Goal: Communication & Community: Answer question/provide support

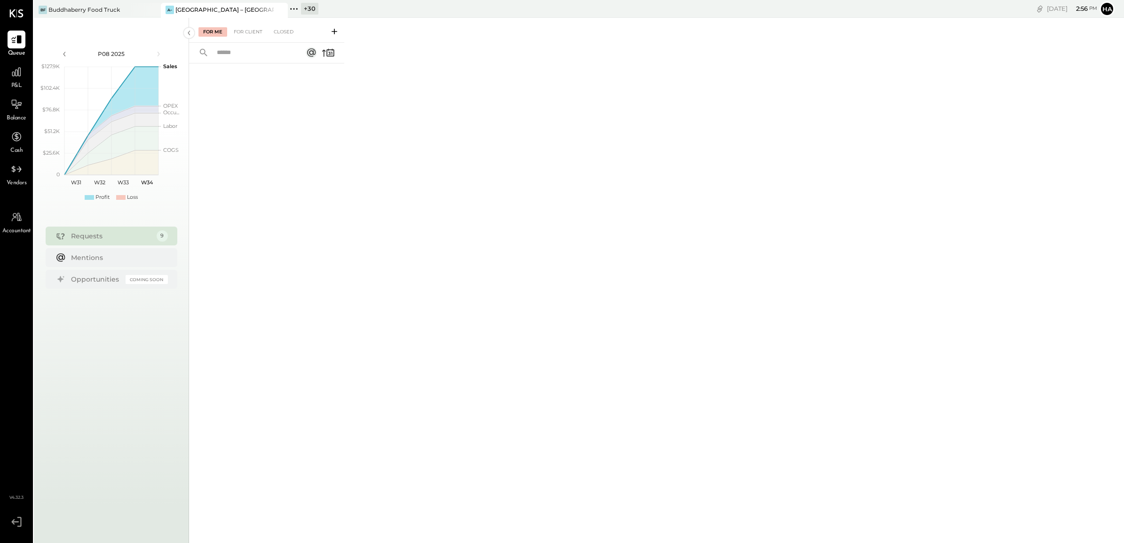
click at [308, 6] on div "+ 30" at bounding box center [309, 9] width 17 height 12
click at [0, 0] on div at bounding box center [0, 0] width 0 height 0
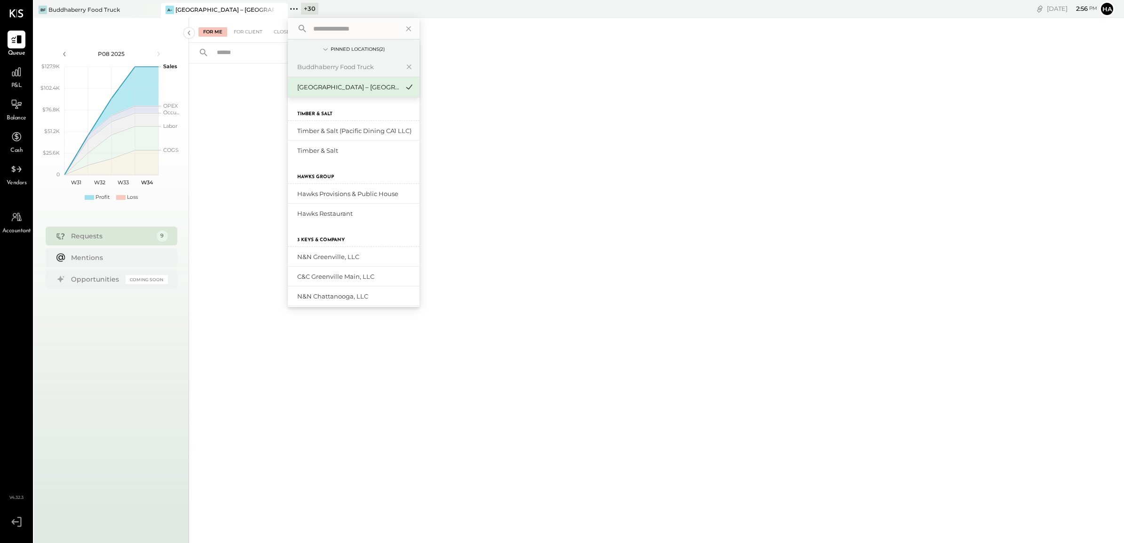
click at [341, 31] on input "text" at bounding box center [352, 28] width 87 height 17
type input "****"
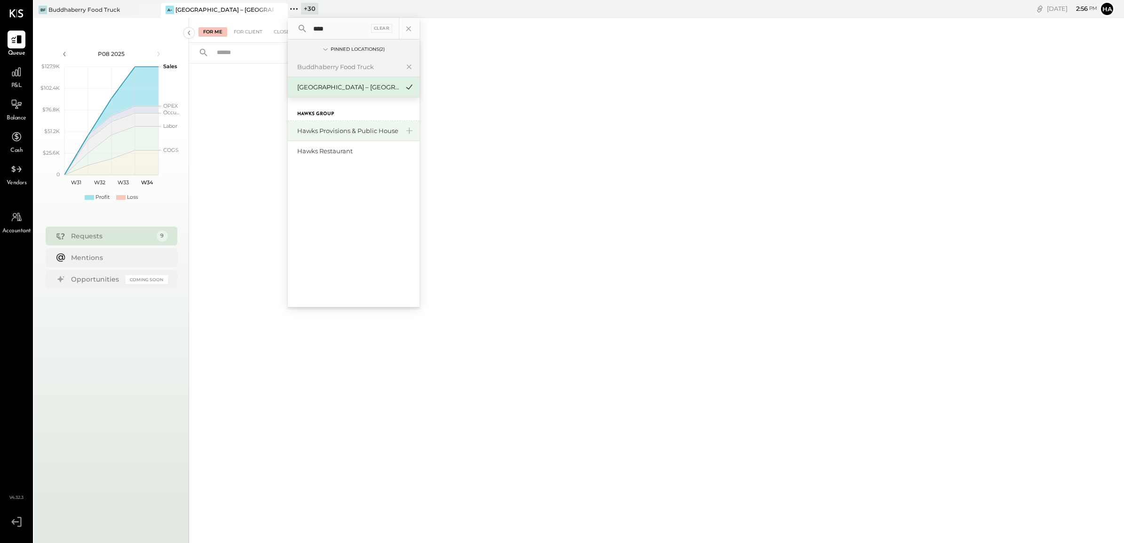
click at [332, 130] on div "Hawks Provisions & Public House" at bounding box center [348, 130] width 102 height 9
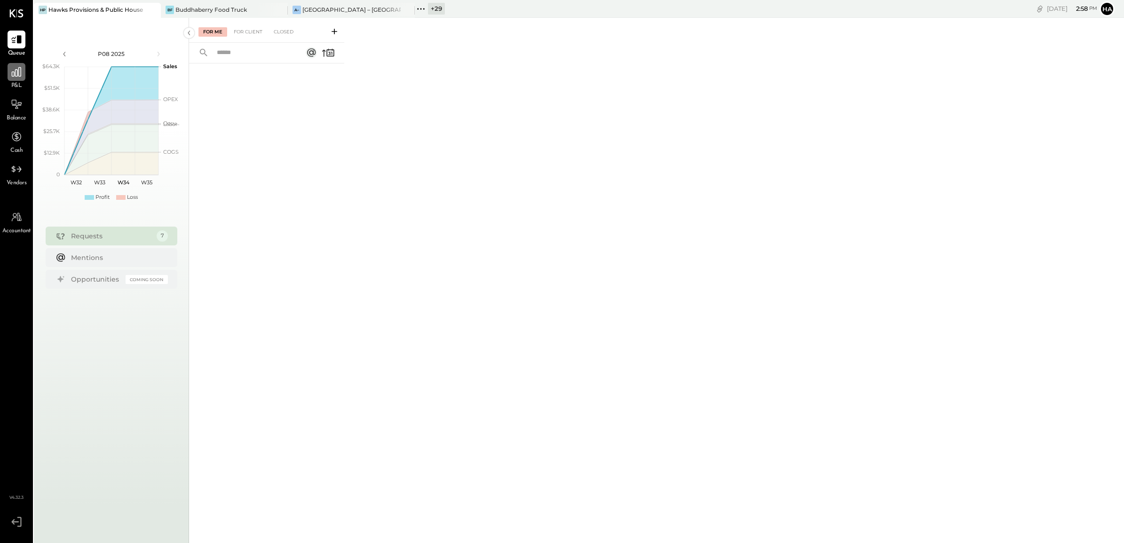
click at [17, 77] on icon at bounding box center [16, 72] width 12 height 12
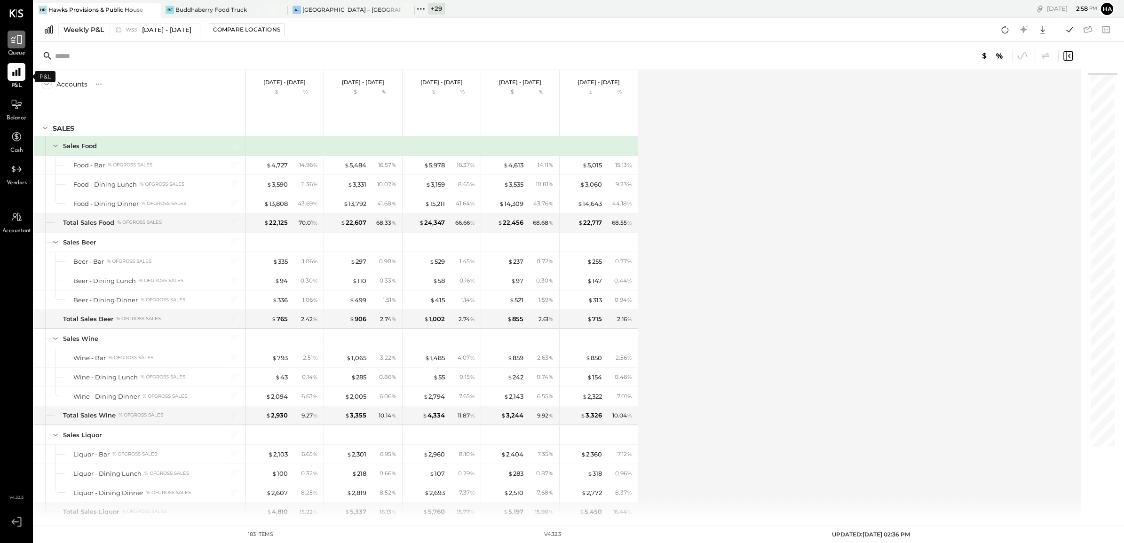
click at [13, 42] on icon at bounding box center [16, 39] width 11 height 9
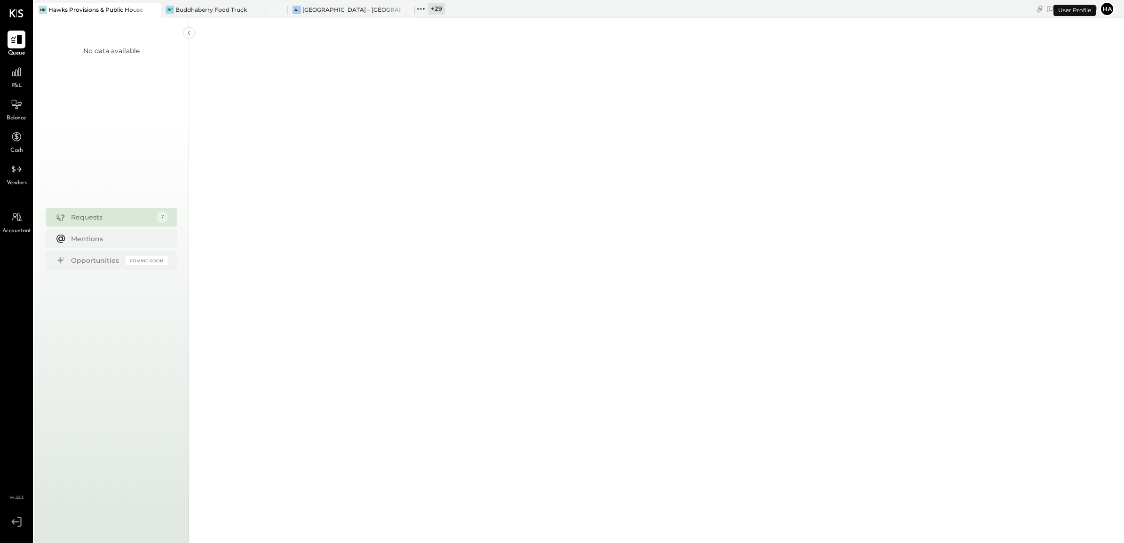
click at [15, 43] on icon at bounding box center [16, 39] width 11 height 9
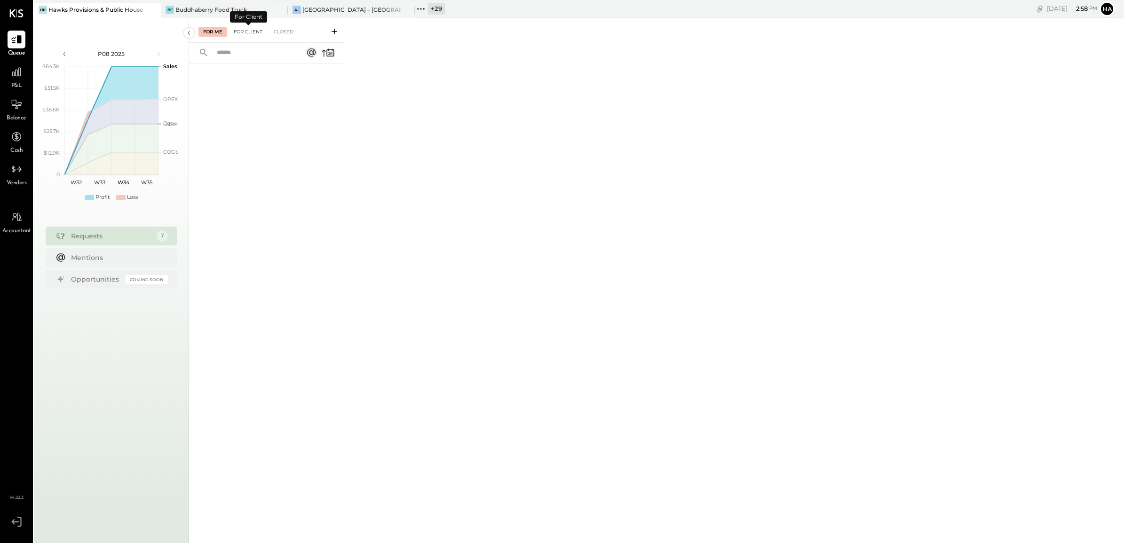
click at [243, 31] on div "For Client" at bounding box center [248, 31] width 38 height 9
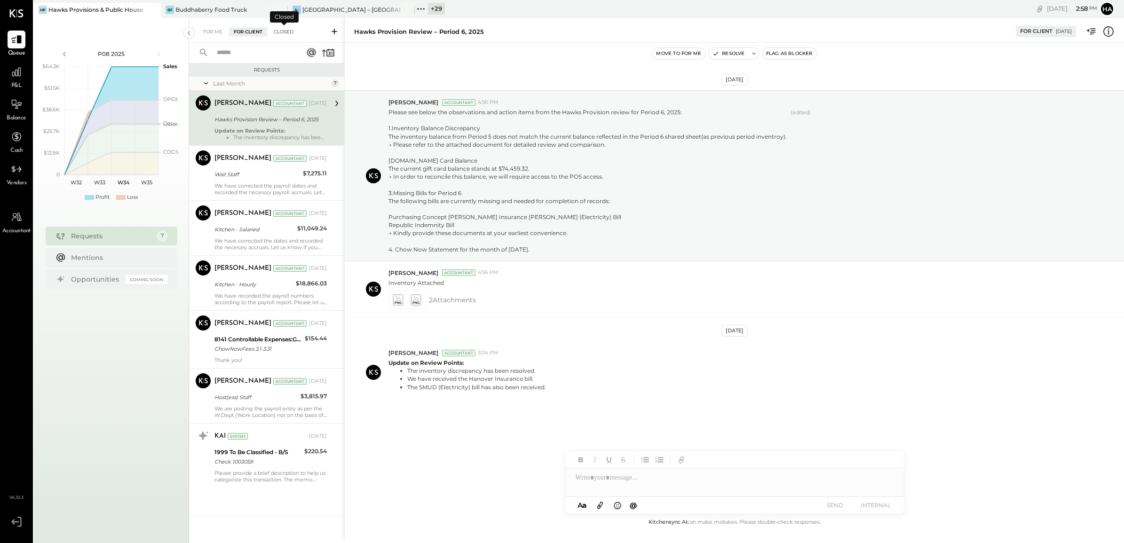
click at [281, 30] on div "Closed" at bounding box center [283, 31] width 29 height 9
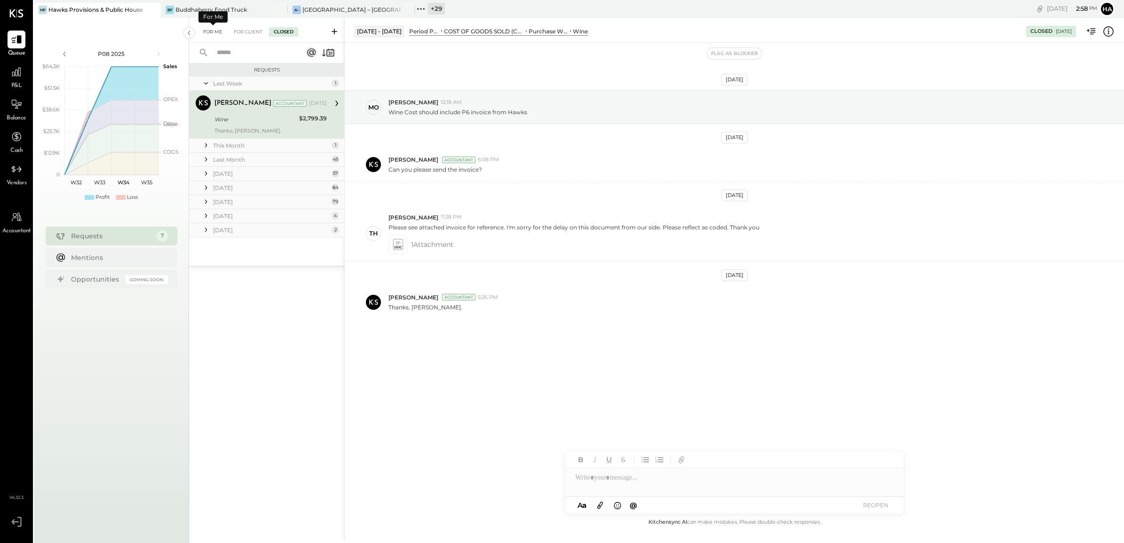
click at [212, 31] on div "For Me" at bounding box center [212, 31] width 29 height 9
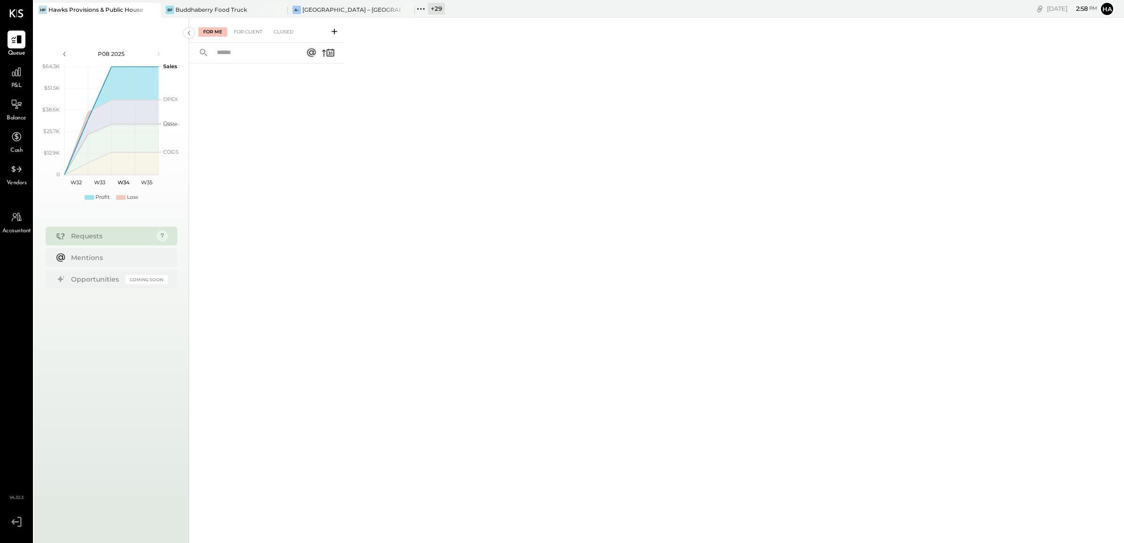
click at [436, 9] on div "+ 29" at bounding box center [436, 9] width 17 height 12
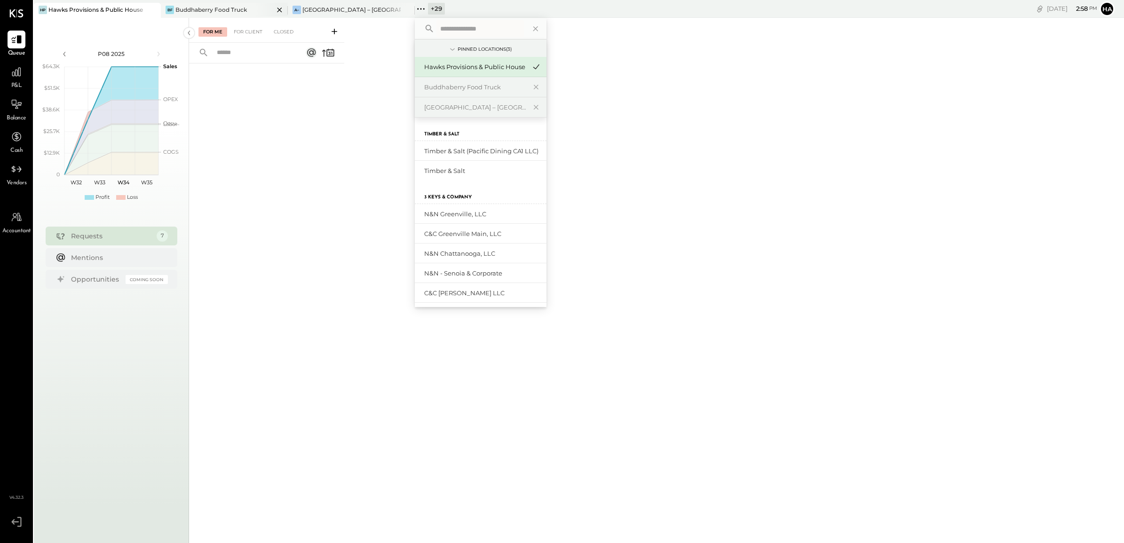
click at [218, 8] on div "Buddhaberry Food Truck" at bounding box center [210, 10] width 71 height 8
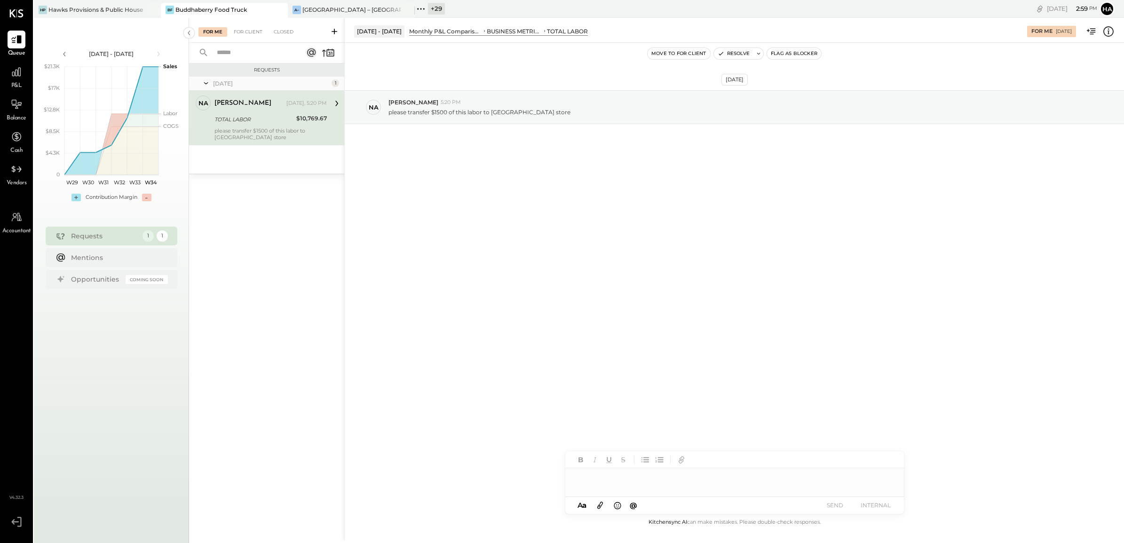
click at [253, 122] on div "TOTAL LABOR" at bounding box center [253, 119] width 79 height 9
click at [524, 116] on p "please transfer $1500 of this labor to [GEOGRAPHIC_DATA] store" at bounding box center [479, 112] width 182 height 8
drag, startPoint x: 524, startPoint y: 116, endPoint x: 497, endPoint y: 114, distance: 27.8
click at [497, 114] on p "please transfer $1500 of this labor to [GEOGRAPHIC_DATA] store" at bounding box center [479, 112] width 182 height 8
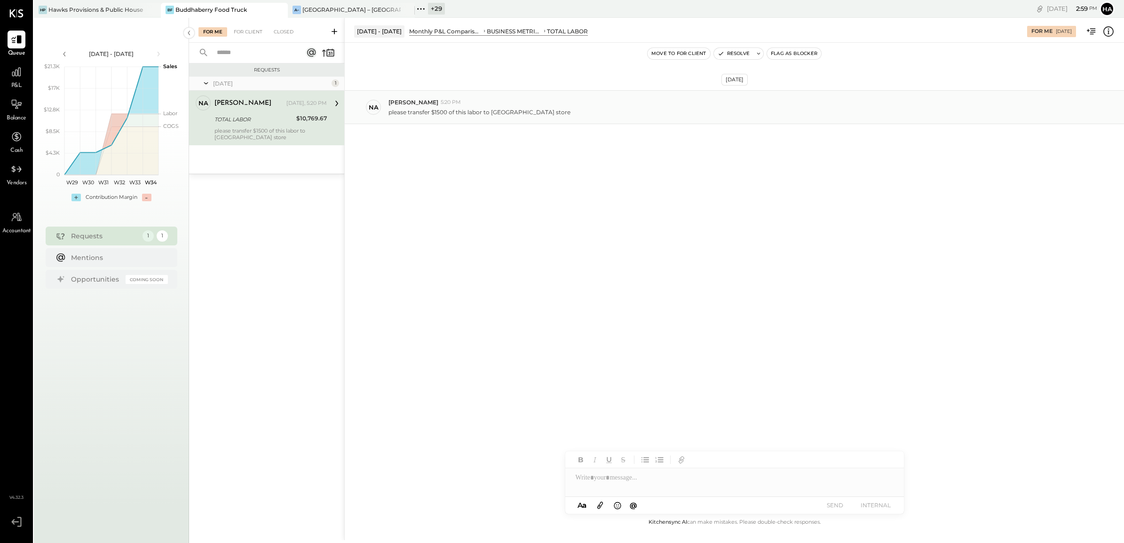
click at [433, 105] on div "[PERSON_NAME] 5:20 PM" at bounding box center [752, 102] width 728 height 8
click at [337, 101] on icon at bounding box center [337, 103] width 12 height 12
click at [244, 116] on div "TOTAL LABOR" at bounding box center [253, 119] width 79 height 9
click at [250, 32] on div "For Client" at bounding box center [248, 31] width 38 height 9
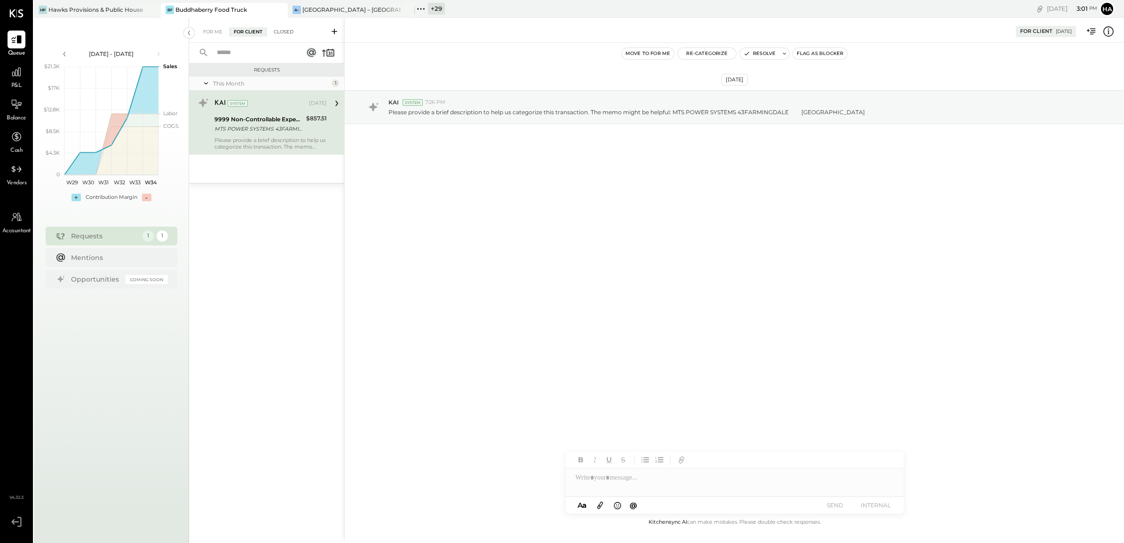
click at [290, 33] on div "Closed" at bounding box center [283, 31] width 29 height 9
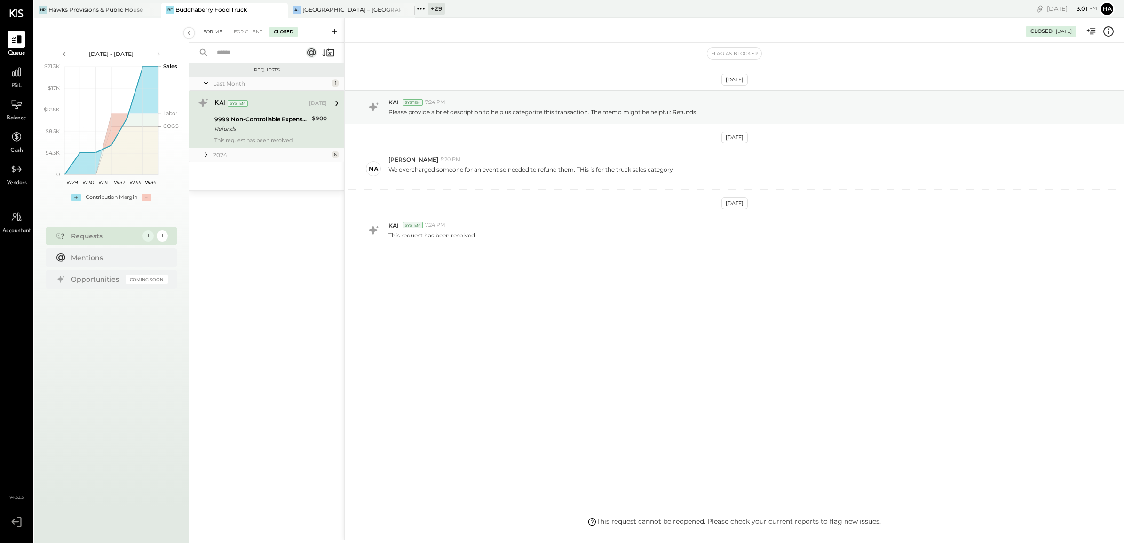
click at [221, 30] on div "For Me" at bounding box center [212, 31] width 29 height 9
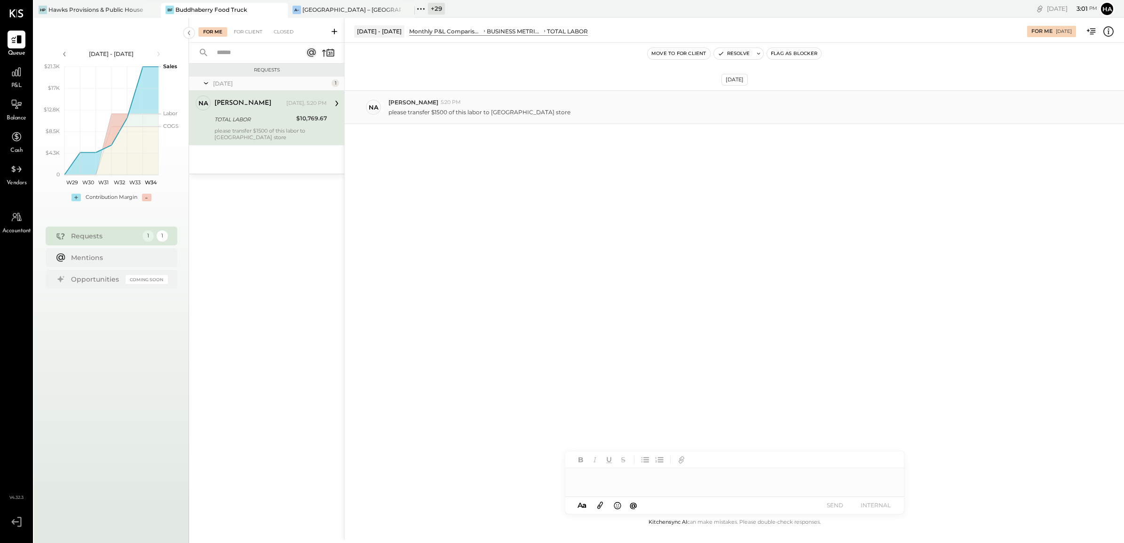
click at [493, 109] on p "please transfer $1500 of this labor to [GEOGRAPHIC_DATA] store" at bounding box center [479, 112] width 182 height 8
click at [602, 477] on div at bounding box center [734, 477] width 339 height 19
click at [663, 480] on div "**********" at bounding box center [734, 477] width 339 height 19
click at [885, 480] on icon at bounding box center [883, 478] width 11 height 11
drag, startPoint x: 657, startPoint y: 464, endPoint x: 566, endPoint y: 452, distance: 91.9
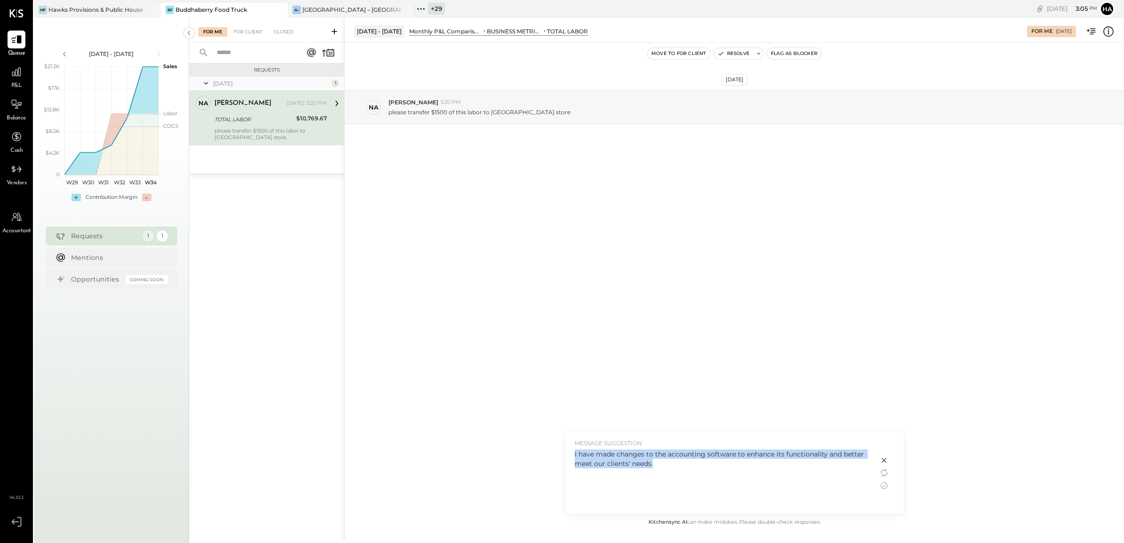
click at [566, 452] on div "MESSAGE SUGGESTION I have made changes to the accounting software to enhance it…" at bounding box center [721, 473] width 313 height 82
copy div "I have made changes to the accounting software to enhance its functionality and…"
click at [855, 348] on div "[DATE] na natalie 5:20 PM please transfer $1500 of this labor to [GEOGRAPHIC_DA…" at bounding box center [734, 280] width 779 height 474
click at [884, 462] on icon at bounding box center [883, 460] width 11 height 11
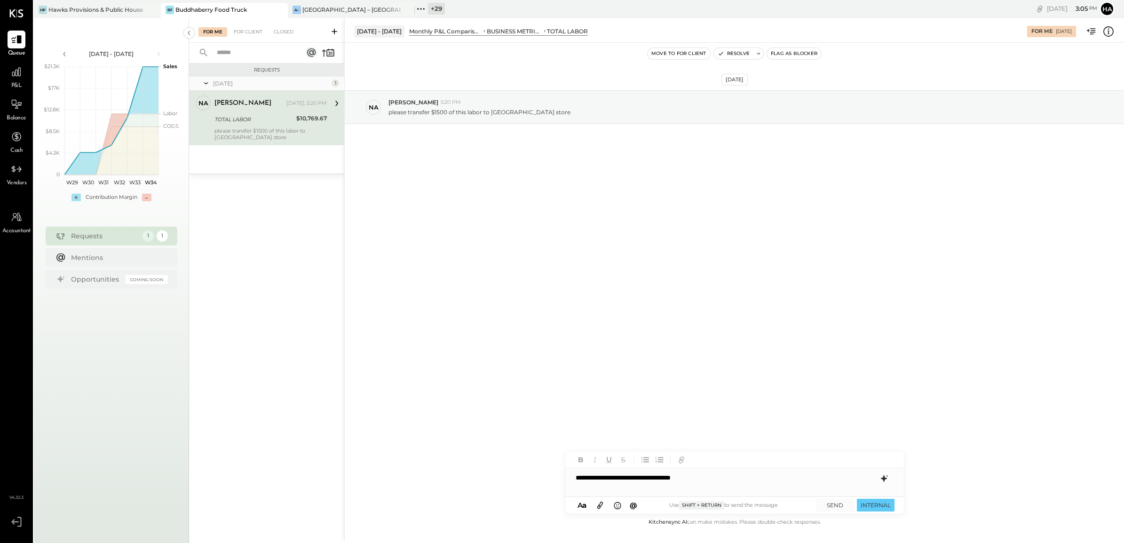
click at [737, 476] on div "**********" at bounding box center [734, 477] width 339 height 19
click at [833, 505] on button "SEND" at bounding box center [835, 505] width 38 height 13
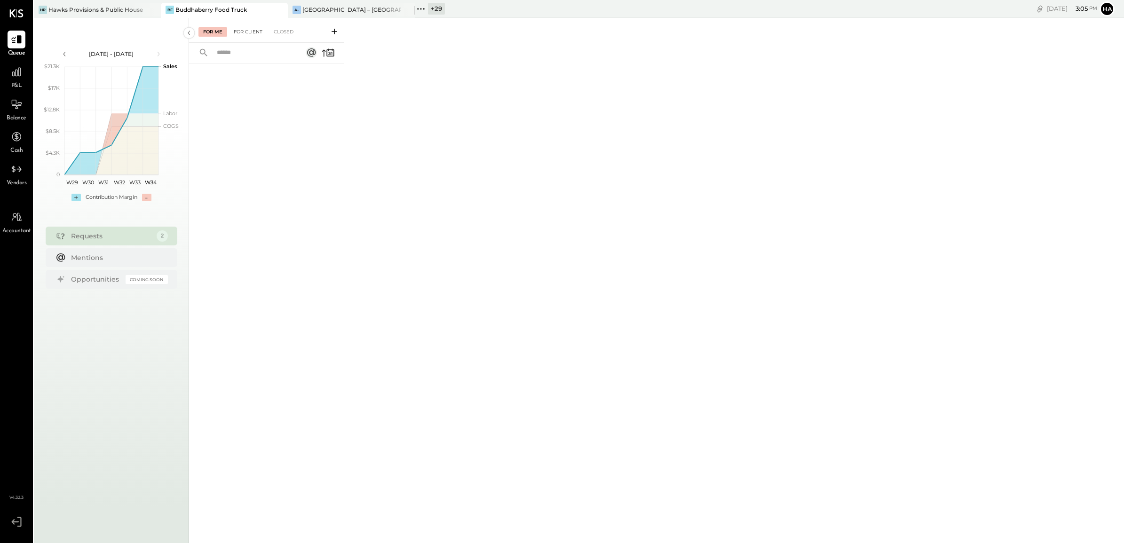
click at [241, 29] on div "For Client" at bounding box center [248, 31] width 38 height 9
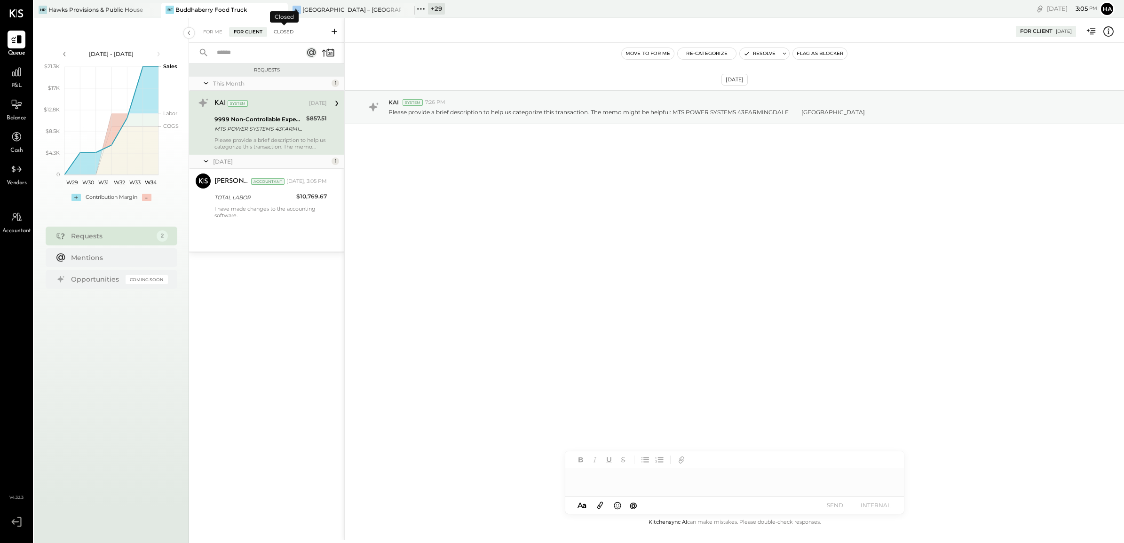
click at [284, 27] on div "Closed" at bounding box center [283, 31] width 29 height 9
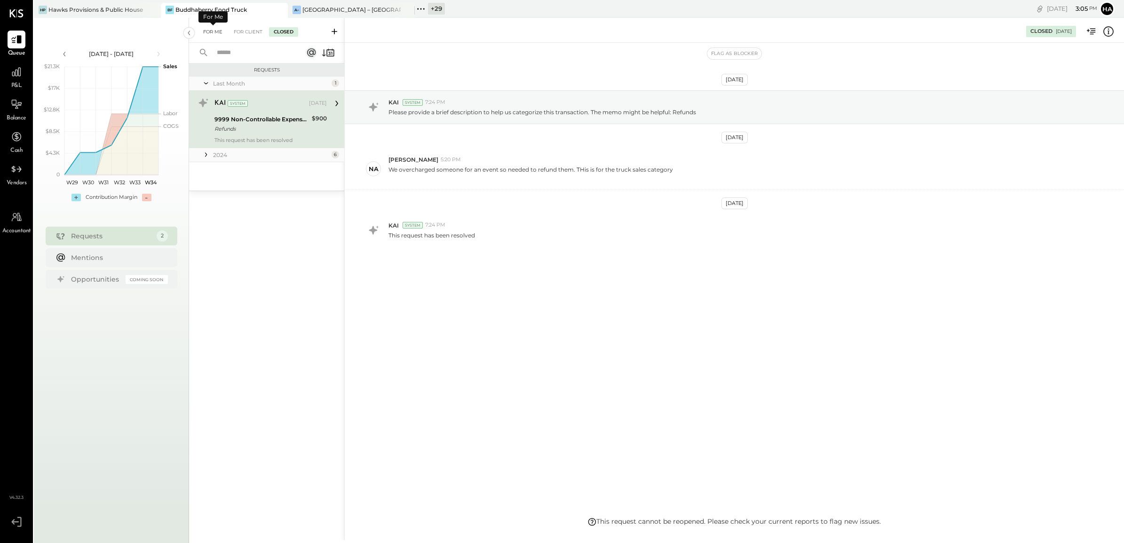
click at [210, 33] on div "For Me" at bounding box center [212, 31] width 29 height 9
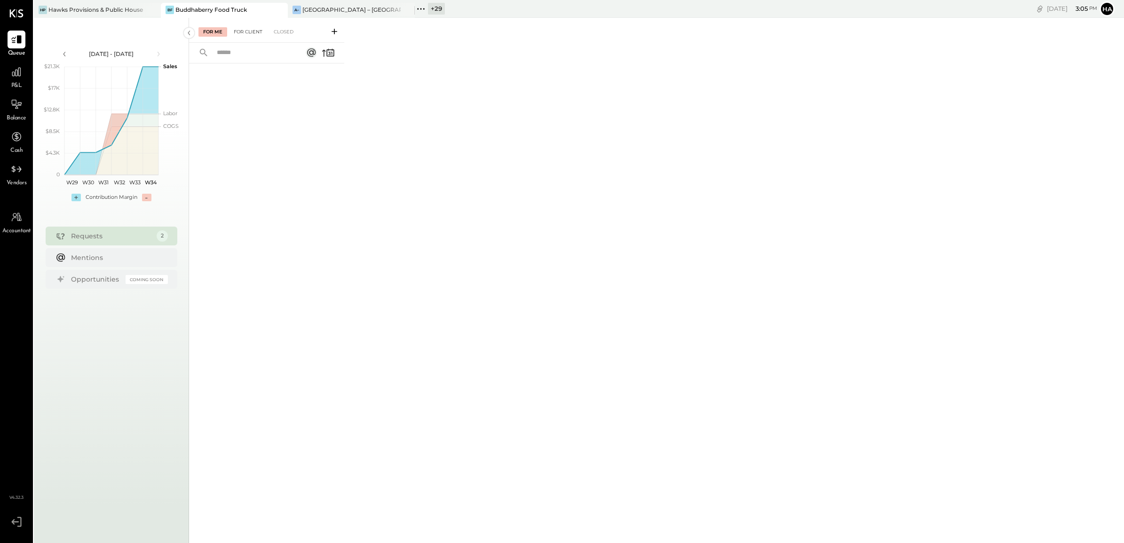
click at [231, 31] on div "For Client" at bounding box center [248, 31] width 38 height 9
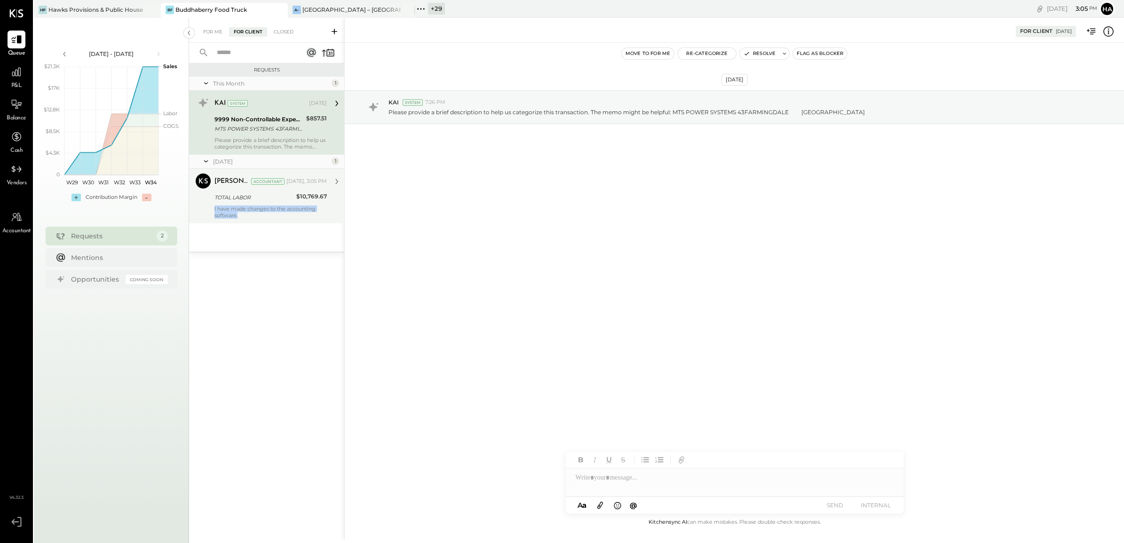
drag, startPoint x: 213, startPoint y: 206, endPoint x: 240, endPoint y: 218, distance: 29.7
click at [240, 218] on div "[PERSON_NAME] Accountant [PERSON_NAME] Accountant [DATE], 3:05 PM TOTAL LABOR $…" at bounding box center [266, 196] width 155 height 55
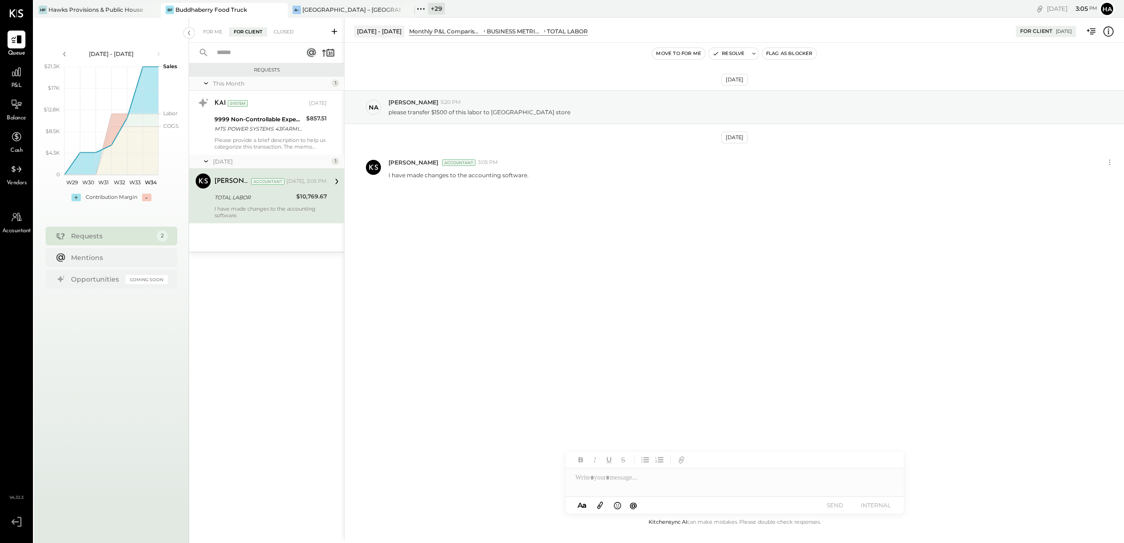
click at [234, 205] on div "I have made changes to the accounting software." at bounding box center [270, 211] width 112 height 13
drag, startPoint x: 388, startPoint y: 175, endPoint x: 539, endPoint y: 181, distance: 151.0
click at [539, 181] on div "[PERSON_NAME] Accountant 3:05 PM I have made changes to the accounting software." at bounding box center [734, 167] width 779 height 39
copy p "I have made changes to the accounting software."
